Goal: Task Accomplishment & Management: Manage account settings

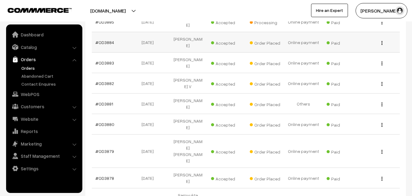
scroll to position [153, 0]
type input "div"
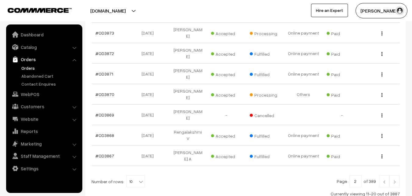
scroll to position [190, 0]
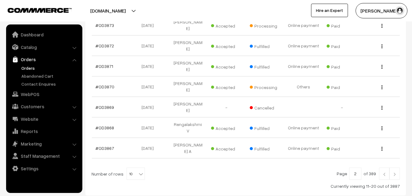
click at [394, 172] on img at bounding box center [394, 174] width 5 height 4
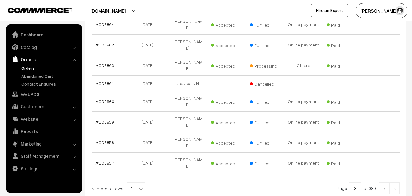
scroll to position [190, 0]
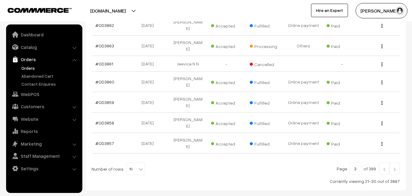
click at [394, 167] on img at bounding box center [394, 169] width 5 height 4
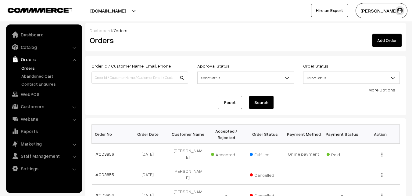
scroll to position [61, 0]
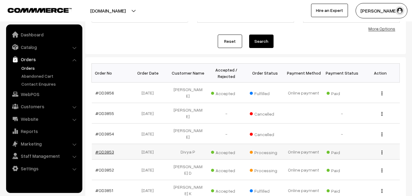
click at [106, 149] on link "#OD3853" at bounding box center [105, 151] width 19 height 5
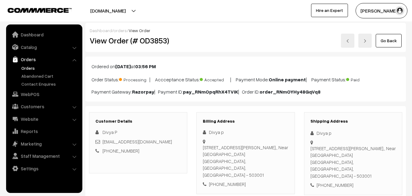
click at [385, 40] on link "Go Back" at bounding box center [389, 40] width 26 height 13
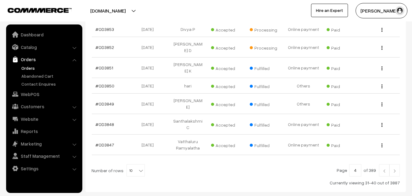
scroll to position [185, 0]
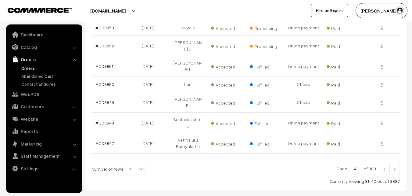
click at [355, 162] on input "4" at bounding box center [355, 168] width 12 height 12
click at [354, 162] on input "1" at bounding box center [355, 168] width 12 height 12
type input "1"
click at [359, 162] on input "1" at bounding box center [355, 168] width 12 height 12
type input "4"
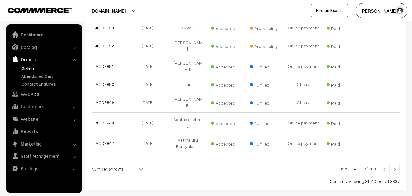
click at [396, 167] on img at bounding box center [394, 169] width 5 height 4
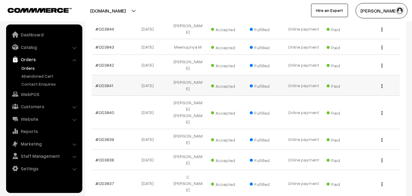
scroll to position [195, 0]
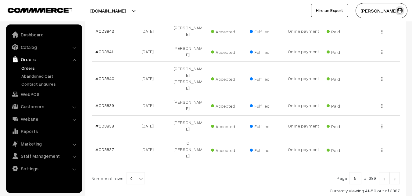
click at [381, 172] on link at bounding box center [384, 178] width 10 height 12
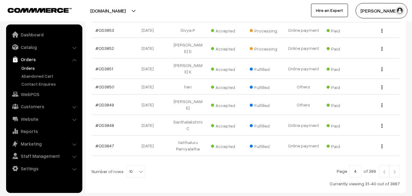
scroll to position [185, 0]
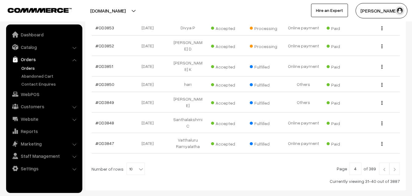
click at [386, 162] on link at bounding box center [384, 168] width 10 height 12
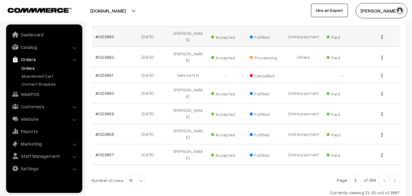
scroll to position [190, 0]
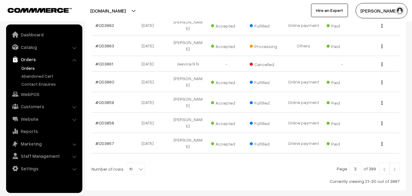
click at [383, 167] on img at bounding box center [384, 169] width 5 height 4
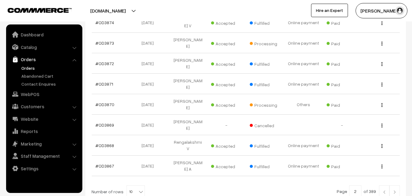
scroll to position [183, 0]
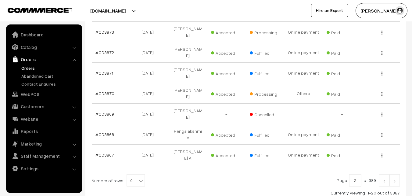
click at [385, 179] on img at bounding box center [384, 181] width 5 height 4
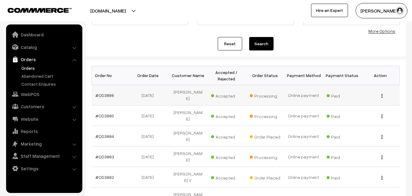
scroll to position [61, 0]
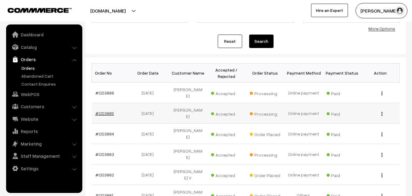
click at [107, 110] on link "#OD3885" at bounding box center [105, 112] width 19 height 5
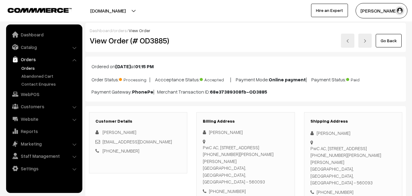
click at [386, 41] on link "Go Back" at bounding box center [389, 40] width 26 height 13
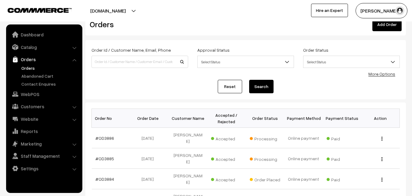
scroll to position [31, 0]
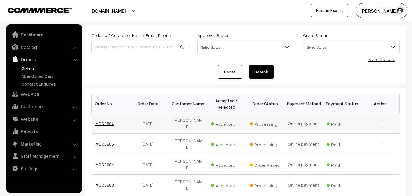
click at [106, 121] on link "#OD3886" at bounding box center [105, 123] width 19 height 5
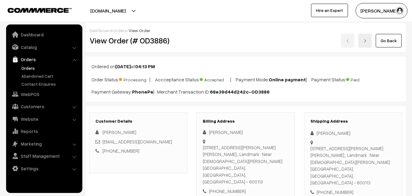
click at [385, 38] on link "Go Back" at bounding box center [389, 40] width 26 height 13
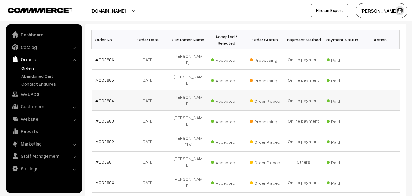
scroll to position [153, 0]
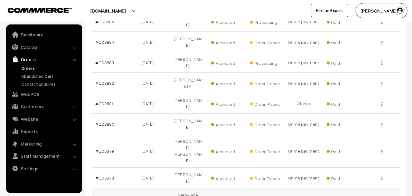
click at [107, 195] on link "#OD3877" at bounding box center [105, 197] width 19 height 5
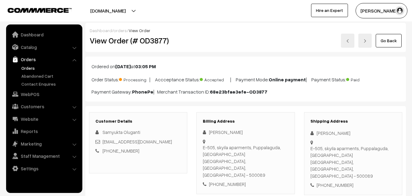
click at [394, 42] on link "Go Back" at bounding box center [389, 40] width 26 height 13
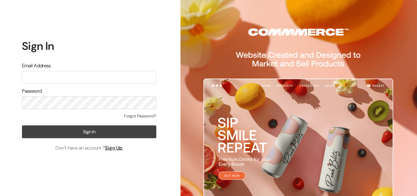
type input "varnambyaadhira@gmail.com"
click at [96, 130] on button "Sign In" at bounding box center [89, 131] width 134 height 13
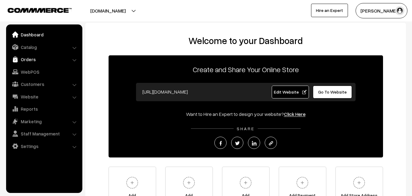
click at [24, 60] on link "Orders" at bounding box center [44, 59] width 73 height 11
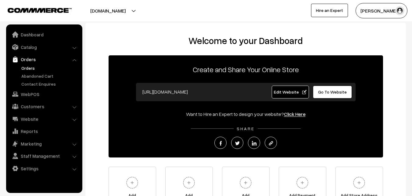
click at [31, 66] on link "Orders" at bounding box center [50, 68] width 60 height 6
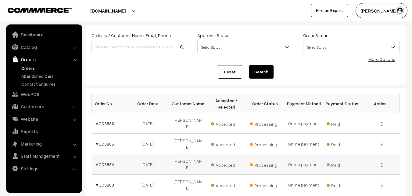
scroll to position [92, 0]
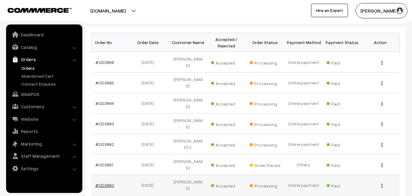
click at [108, 182] on link "#OD3880" at bounding box center [105, 184] width 19 height 5
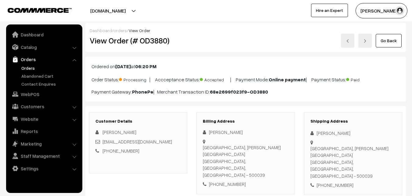
click at [389, 42] on link "Go Back" at bounding box center [389, 40] width 26 height 13
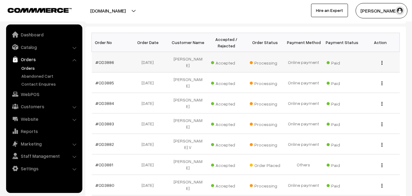
scroll to position [153, 0]
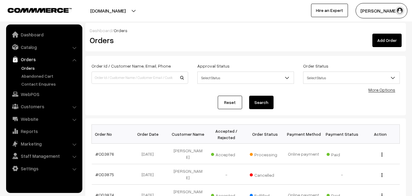
click at [103, 151] on link "#OD3876" at bounding box center [105, 153] width 19 height 5
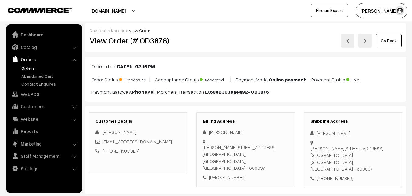
click at [389, 42] on link "Go Back" at bounding box center [389, 40] width 26 height 13
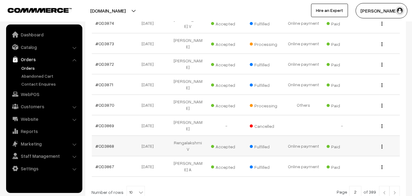
scroll to position [190, 0]
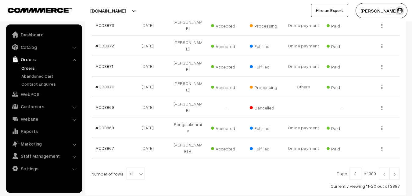
click at [384, 172] on img at bounding box center [384, 174] width 5 height 4
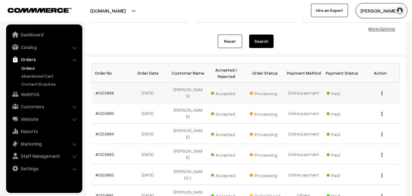
scroll to position [92, 0]
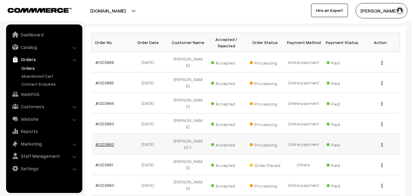
click at [110, 141] on link "#OD3882" at bounding box center [105, 143] width 19 height 5
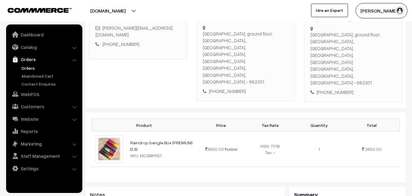
scroll to position [92, 0]
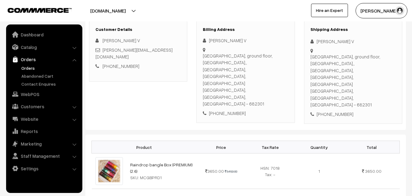
click at [360, 110] on div "[PHONE_NUMBER]" at bounding box center [353, 113] width 85 height 7
drag, startPoint x: 329, startPoint y: 69, endPoint x: 334, endPoint y: 68, distance: 5.4
click at [333, 68] on div "[GEOGRAPHIC_DATA], ground floor, [GEOGRAPHIC_DATA],, [GEOGRAPHIC_DATA], [GEOGRA…" at bounding box center [353, 80] width 85 height 55
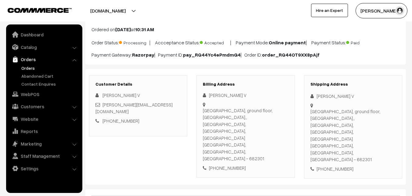
scroll to position [0, 0]
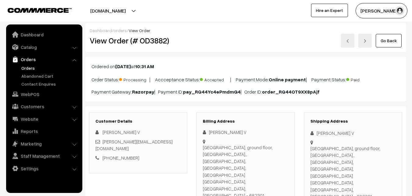
click at [394, 41] on link "Go Back" at bounding box center [389, 40] width 26 height 13
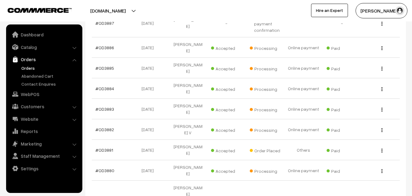
scroll to position [153, 0]
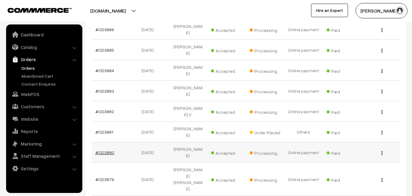
click at [107, 150] on link "#OD3880" at bounding box center [105, 152] width 19 height 5
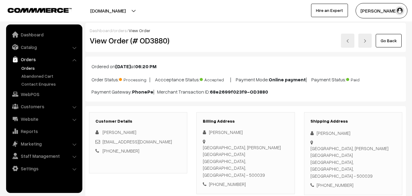
click at [387, 40] on link "Go Back" at bounding box center [389, 40] width 26 height 13
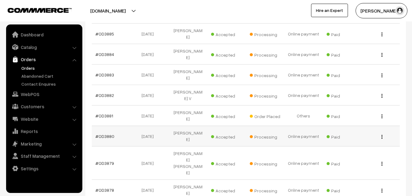
scroll to position [207, 0]
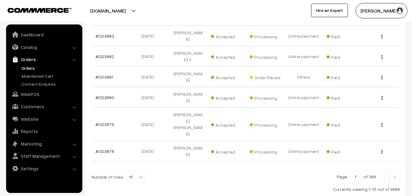
click at [394, 170] on link at bounding box center [395, 176] width 10 height 12
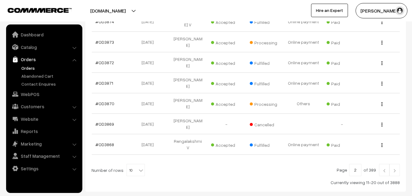
scroll to position [195, 0]
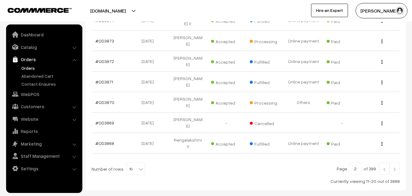
click at [393, 167] on img at bounding box center [394, 169] width 5 height 4
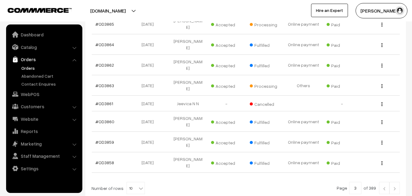
scroll to position [190, 0]
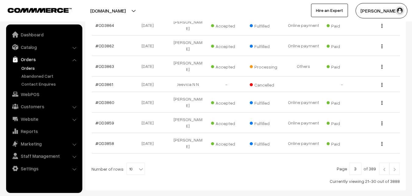
click at [395, 167] on img at bounding box center [394, 169] width 5 height 4
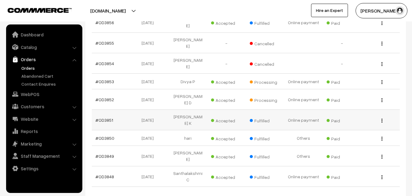
scroll to position [153, 0]
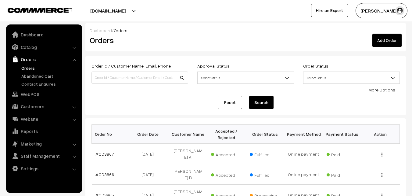
scroll to position [183, 0]
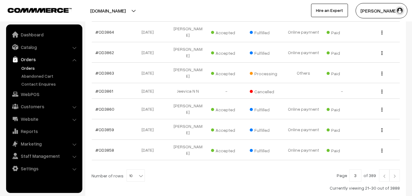
click at [383, 174] on img at bounding box center [384, 176] width 5 height 4
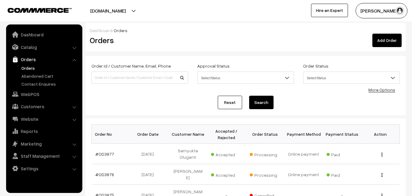
scroll to position [153, 0]
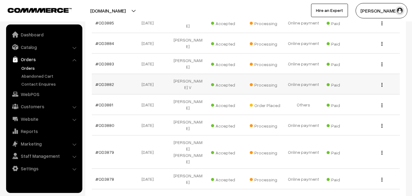
scroll to position [183, 0]
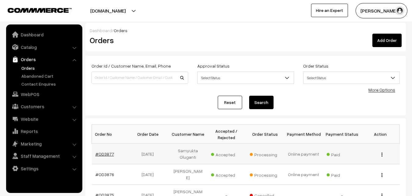
click at [106, 154] on link "#OD3877" at bounding box center [105, 153] width 19 height 5
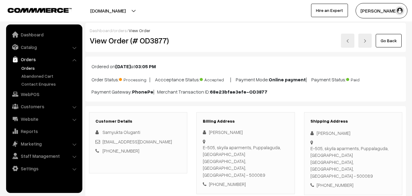
click at [395, 43] on link "Go Back" at bounding box center [389, 40] width 26 height 13
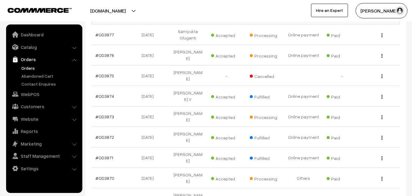
scroll to position [183, 0]
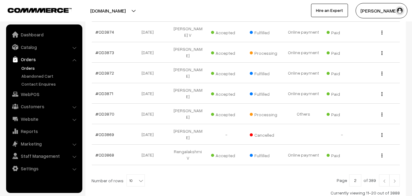
click at [396, 179] on img at bounding box center [394, 181] width 5 height 4
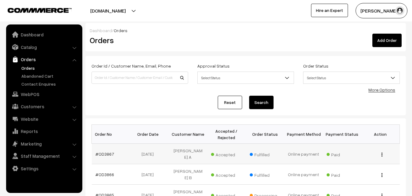
click at [393, 150] on div "View" at bounding box center [380, 153] width 31 height 6
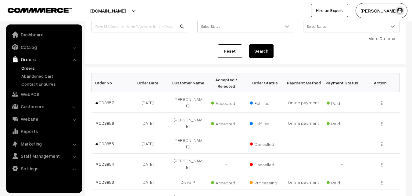
scroll to position [92, 0]
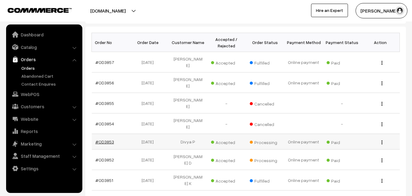
click at [106, 139] on link "#OD3853" at bounding box center [105, 141] width 19 height 5
click at [107, 139] on link "#OD3853" at bounding box center [105, 141] width 19 height 5
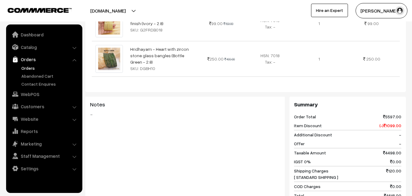
scroll to position [915, 0]
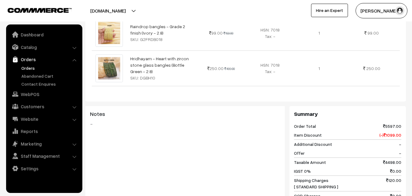
click at [30, 68] on link "Orders" at bounding box center [50, 68] width 60 height 6
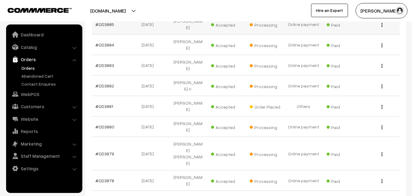
scroll to position [207, 0]
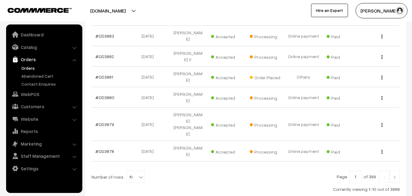
click at [398, 170] on link at bounding box center [395, 176] width 10 height 12
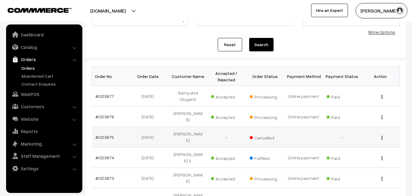
scroll to position [61, 0]
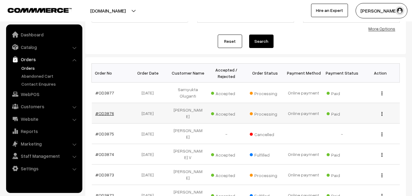
click at [107, 111] on link "#OD3876" at bounding box center [105, 112] width 19 height 5
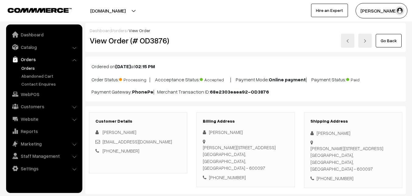
click at [391, 43] on link "Go Back" at bounding box center [389, 40] width 26 height 13
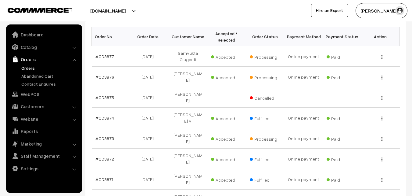
scroll to position [153, 0]
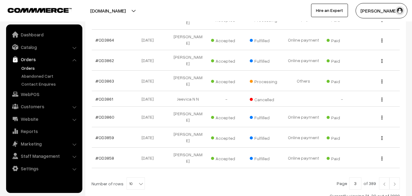
scroll to position [183, 0]
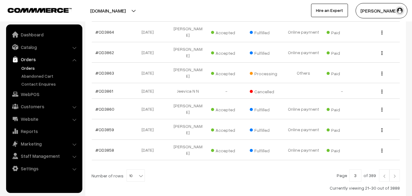
click at [387, 174] on img at bounding box center [384, 176] width 5 height 4
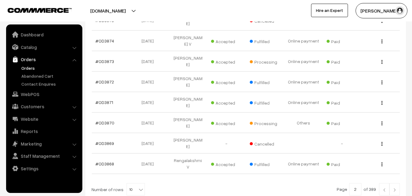
scroll to position [195, 0]
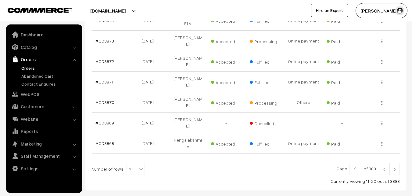
click at [387, 162] on link at bounding box center [384, 168] width 10 height 12
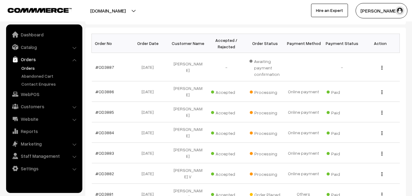
scroll to position [92, 0]
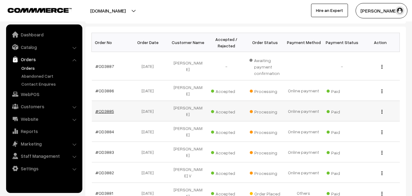
click at [106, 108] on link "#OD3885" at bounding box center [105, 110] width 19 height 5
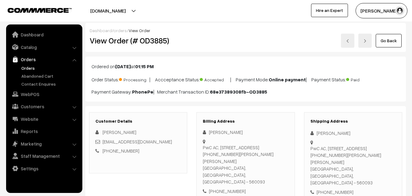
click at [383, 44] on link "Go Back" at bounding box center [389, 40] width 26 height 13
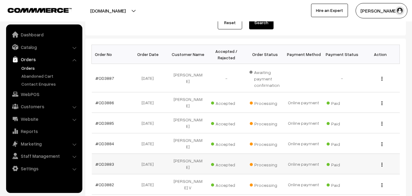
scroll to position [92, 0]
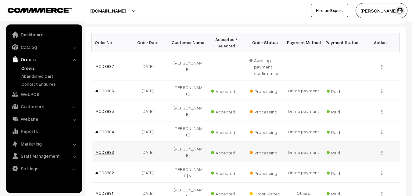
click at [106, 149] on link "#OD3883" at bounding box center [105, 151] width 19 height 5
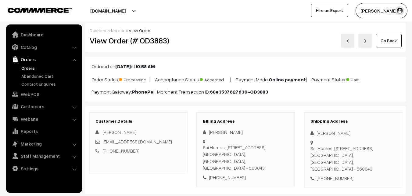
click at [395, 43] on link "Go Back" at bounding box center [389, 40] width 26 height 13
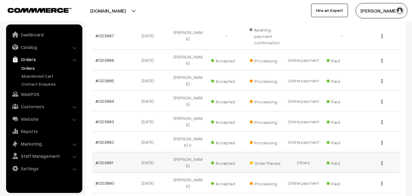
scroll to position [183, 0]
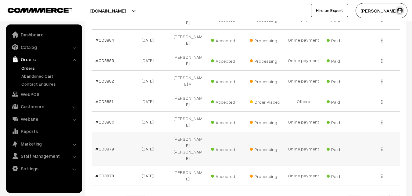
click at [105, 146] on link "#OD3879" at bounding box center [105, 148] width 19 height 5
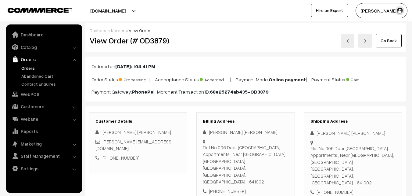
click at [391, 43] on link "Go Back" at bounding box center [389, 40] width 26 height 13
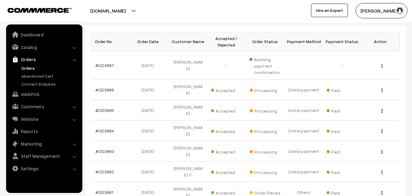
scroll to position [183, 0]
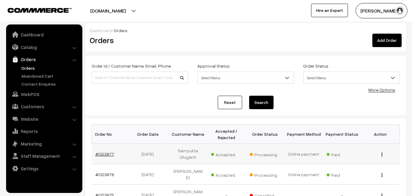
click at [108, 154] on link "#OD3877" at bounding box center [105, 153] width 19 height 5
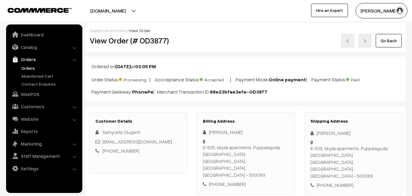
click at [388, 41] on link "Go Back" at bounding box center [389, 40] width 26 height 13
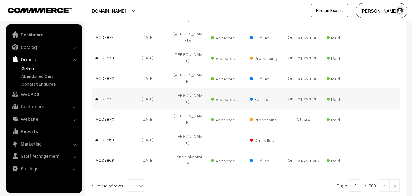
scroll to position [183, 0]
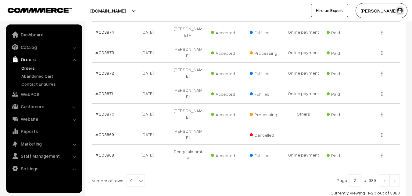
click at [386, 179] on img at bounding box center [384, 181] width 5 height 4
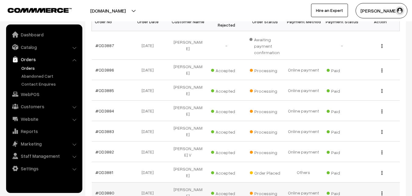
scroll to position [122, 0]
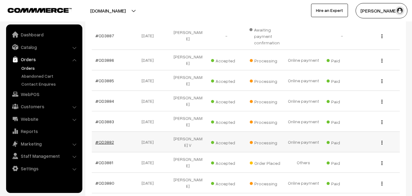
click at [106, 139] on link "#OD3882" at bounding box center [105, 141] width 19 height 5
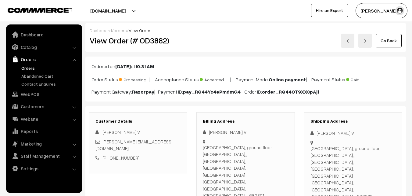
click at [384, 43] on link "Go Back" at bounding box center [389, 40] width 26 height 13
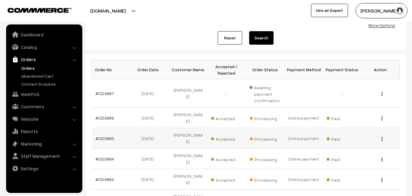
scroll to position [92, 0]
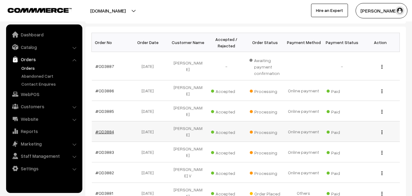
click at [107, 129] on link "#OD3884" at bounding box center [105, 131] width 19 height 5
click at [108, 129] on link "#OD3884" at bounding box center [105, 131] width 19 height 5
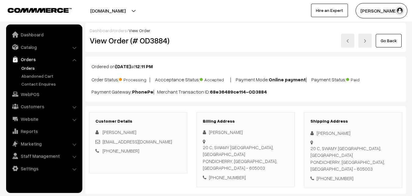
click at [393, 42] on link "Go Back" at bounding box center [389, 40] width 26 height 13
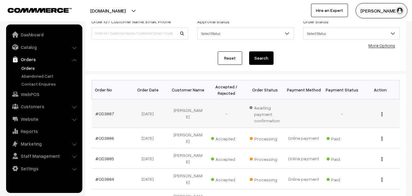
scroll to position [61, 0]
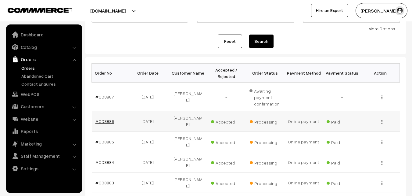
click at [107, 118] on link "#OD3886" at bounding box center [105, 120] width 19 height 5
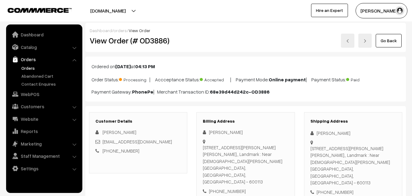
click at [389, 38] on link "Go Back" at bounding box center [389, 40] width 26 height 13
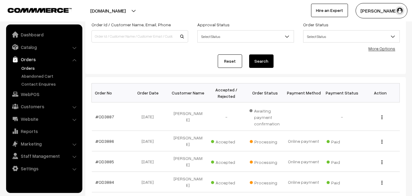
scroll to position [122, 0]
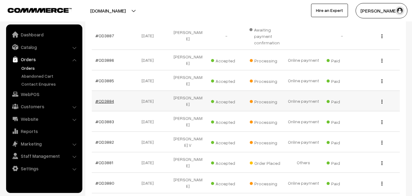
click at [106, 98] on link "#OD3884" at bounding box center [105, 100] width 19 height 5
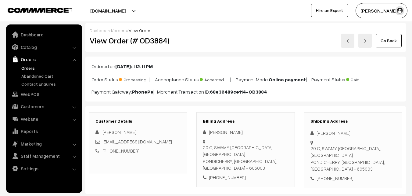
click at [389, 41] on link "Go Back" at bounding box center [389, 40] width 26 height 13
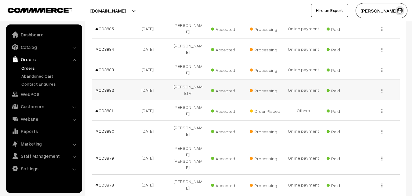
scroll to position [183, 0]
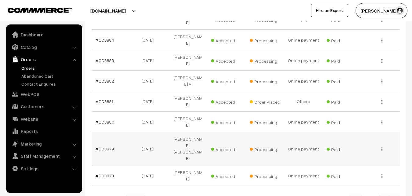
click at [105, 146] on link "#OD3879" at bounding box center [105, 148] width 19 height 5
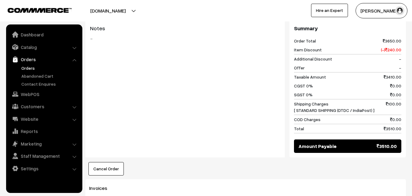
scroll to position [763, 0]
